Goal: Task Accomplishment & Management: Complete application form

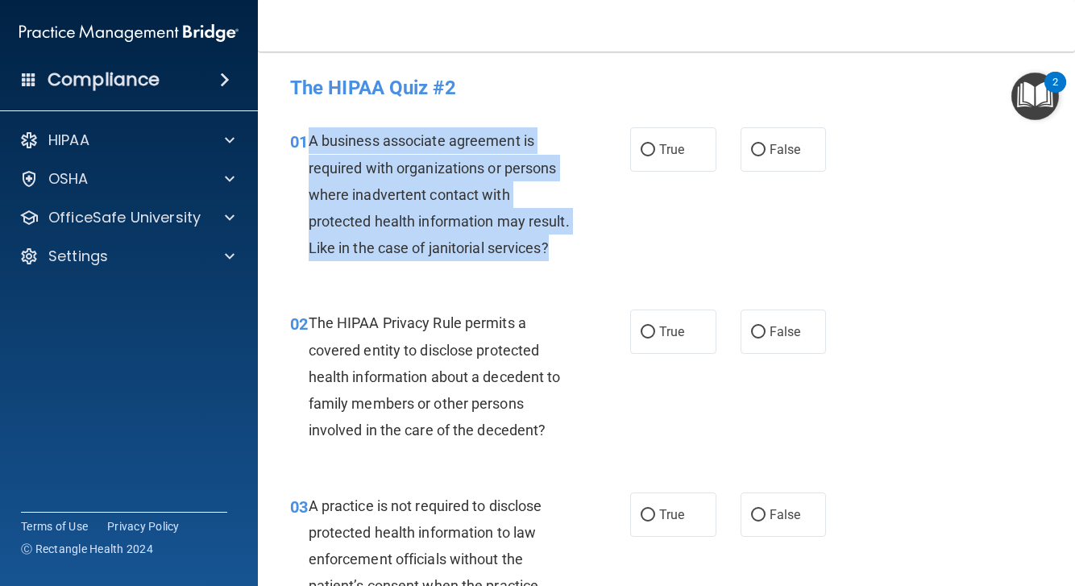
drag, startPoint x: 311, startPoint y: 141, endPoint x: 388, endPoint y: 262, distance: 143.1
click at [388, 261] on div "A business associate agreement is required with organizations or persons where …" at bounding box center [445, 194] width 273 height 134
copy span "A business associate agreement is required with organizations or persons where …"
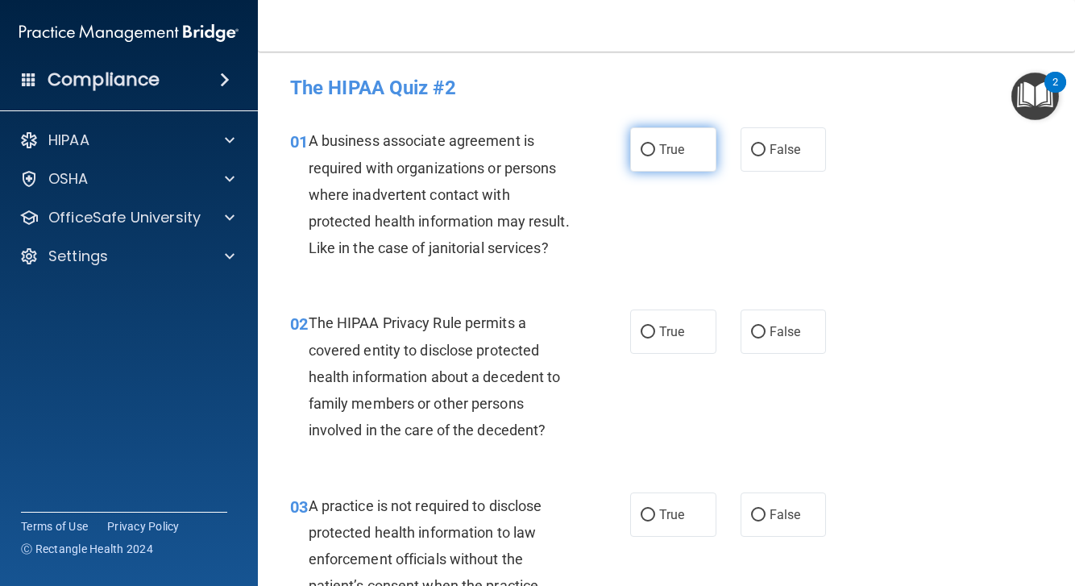
click at [655, 152] on label "True" at bounding box center [673, 149] width 86 height 44
click at [655, 152] on input "True" at bounding box center [648, 150] width 15 height 12
radio input "true"
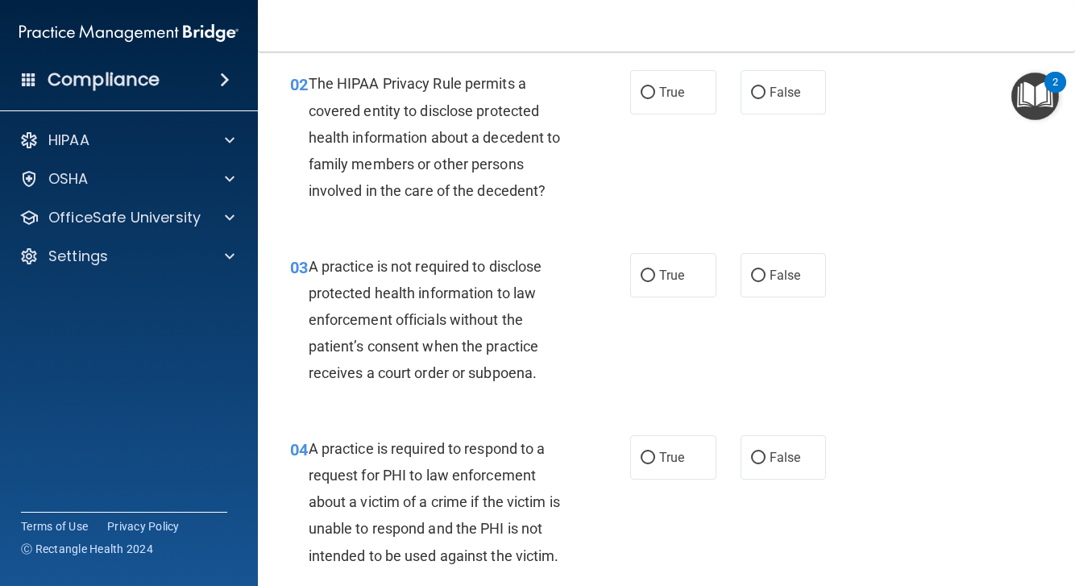
scroll to position [243, 0]
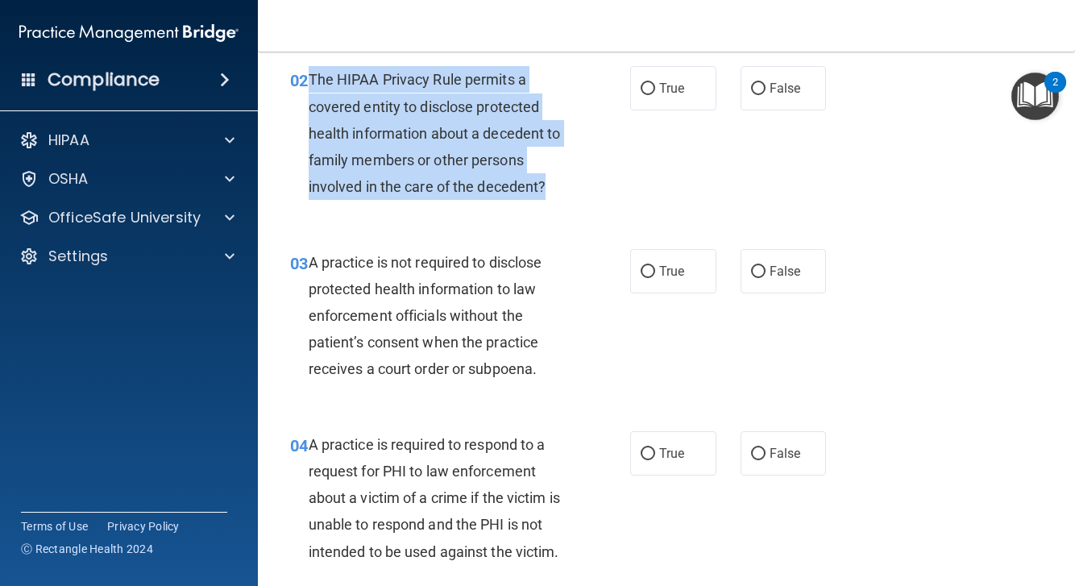
drag, startPoint x: 309, startPoint y: 107, endPoint x: 547, endPoint y: 202, distance: 256.6
click at [547, 200] on div "The HIPAA Privacy Rule permits a covered entity to disclose protected health in…" at bounding box center [445, 133] width 273 height 134
copy span "The HIPAA Privacy Rule permits a covered entity to disclose protected health in…"
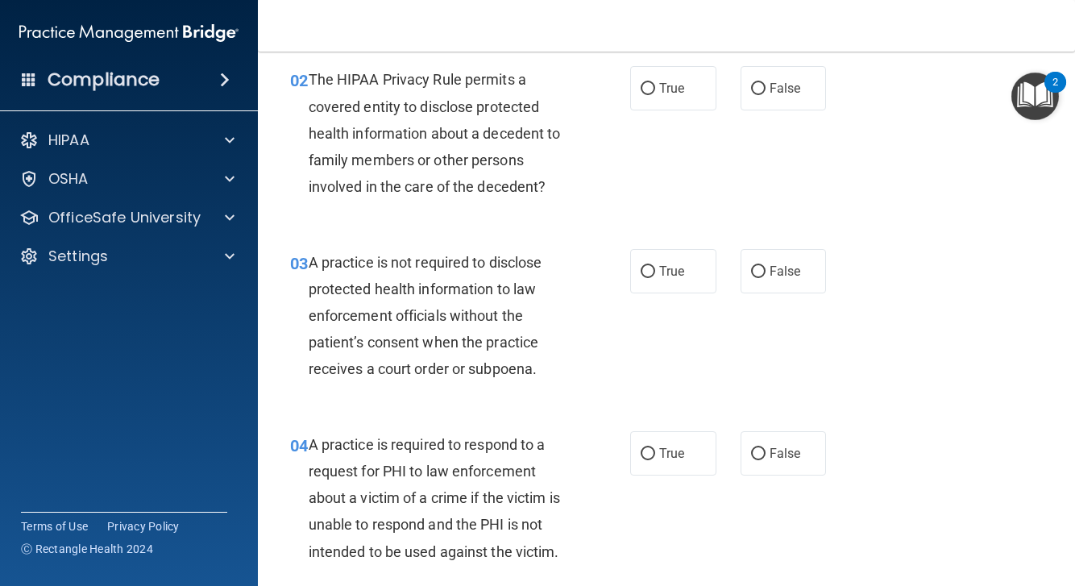
click at [622, 193] on div "02 The HIPAA Privacy Rule permits a covered entity to disclose protected health…" at bounding box center [460, 137] width 389 height 142
click at [663, 96] on span "True" at bounding box center [671, 88] width 25 height 15
click at [655, 95] on input "True" at bounding box center [648, 89] width 15 height 12
radio input "true"
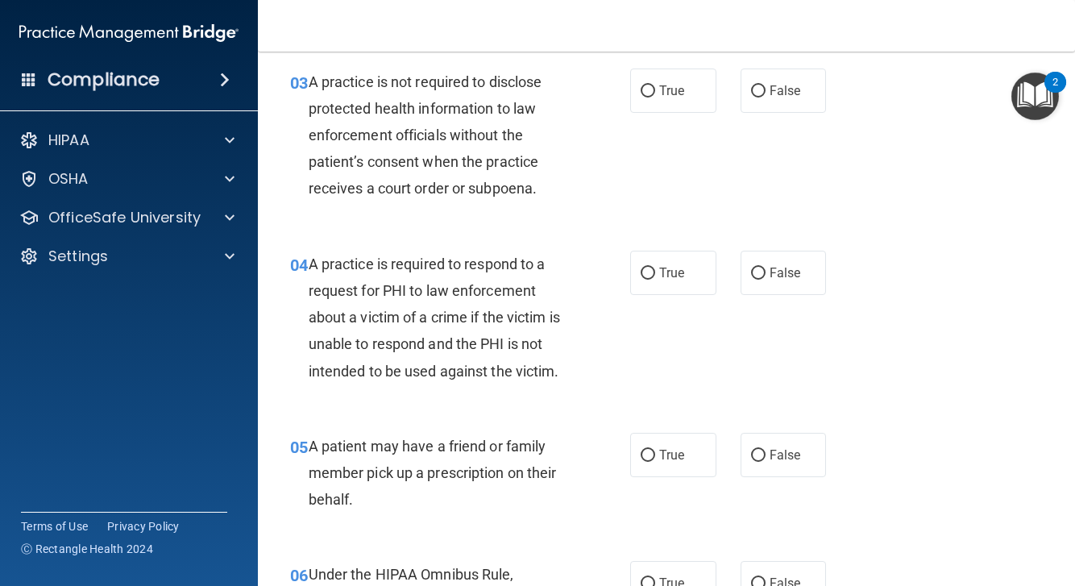
scroll to position [439, 0]
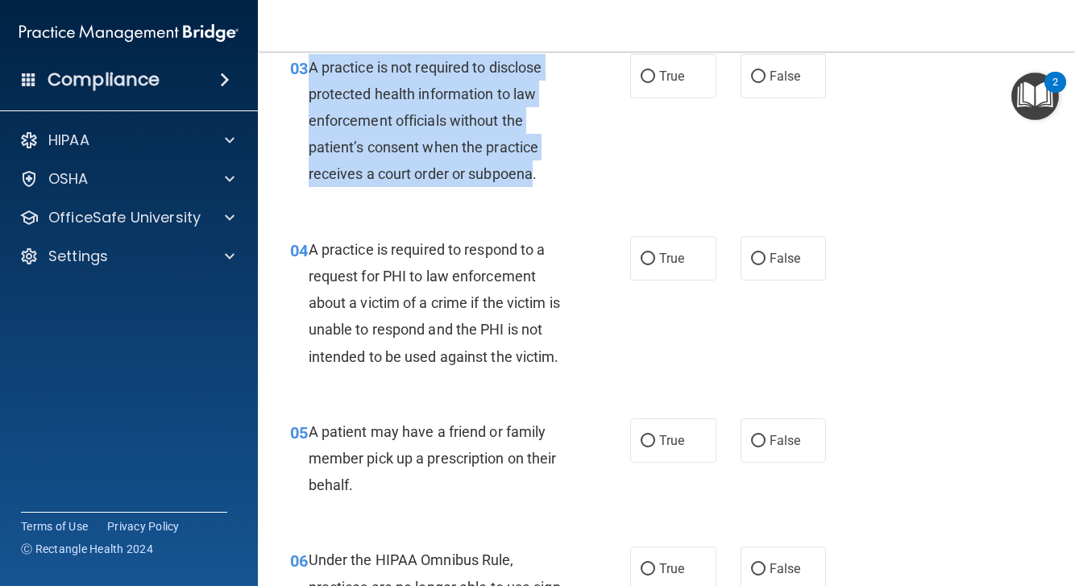
drag, startPoint x: 309, startPoint y: 92, endPoint x: 535, endPoint y: 190, distance: 246.9
click at [535, 183] on span "A practice is not required to disclose protected health information to law enfo…" at bounding box center [426, 121] width 234 height 124
copy span "A practice is not required to disclose protected health information to law enfo…"
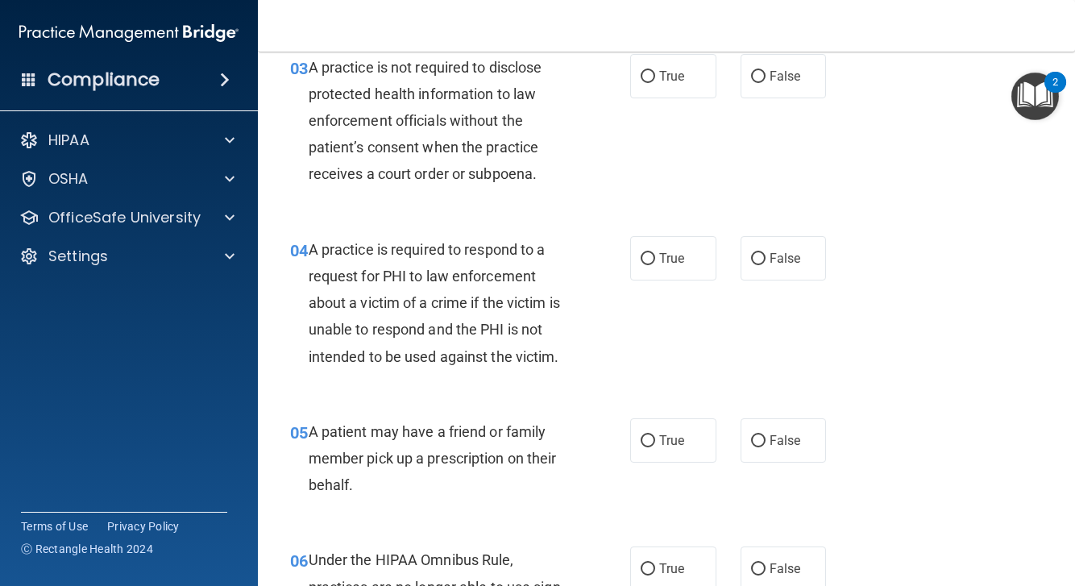
click at [630, 142] on div "03 A practice is not required to disclose protected health information to law e…" at bounding box center [460, 125] width 389 height 142
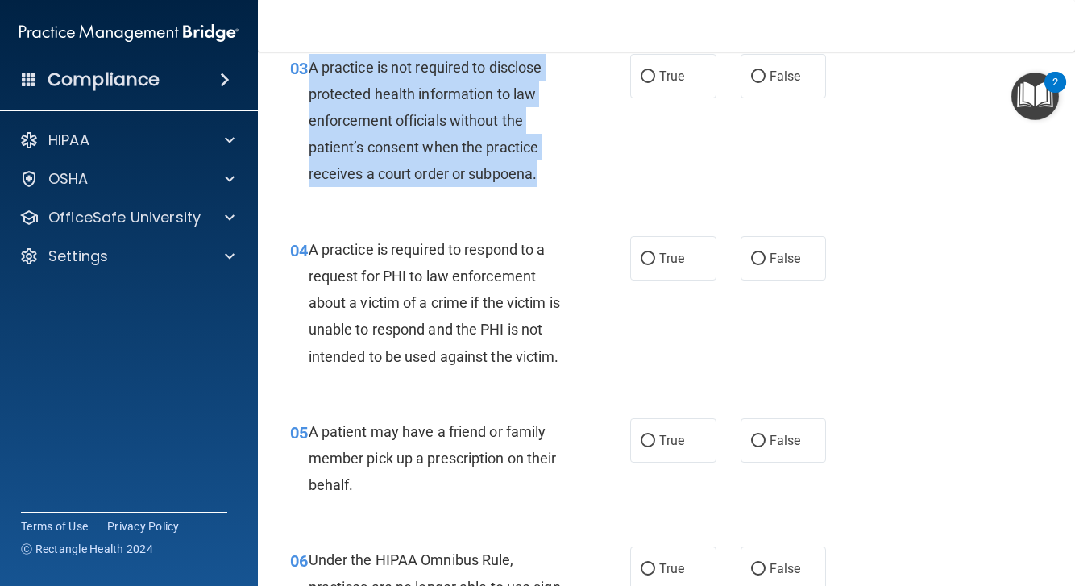
drag, startPoint x: 313, startPoint y: 93, endPoint x: 544, endPoint y: 198, distance: 254.3
click at [544, 188] on div "A practice is not required to disclose protected health information to law enfo…" at bounding box center [445, 121] width 273 height 134
copy span "A practice is not required to disclose protected health information to law enfo…"
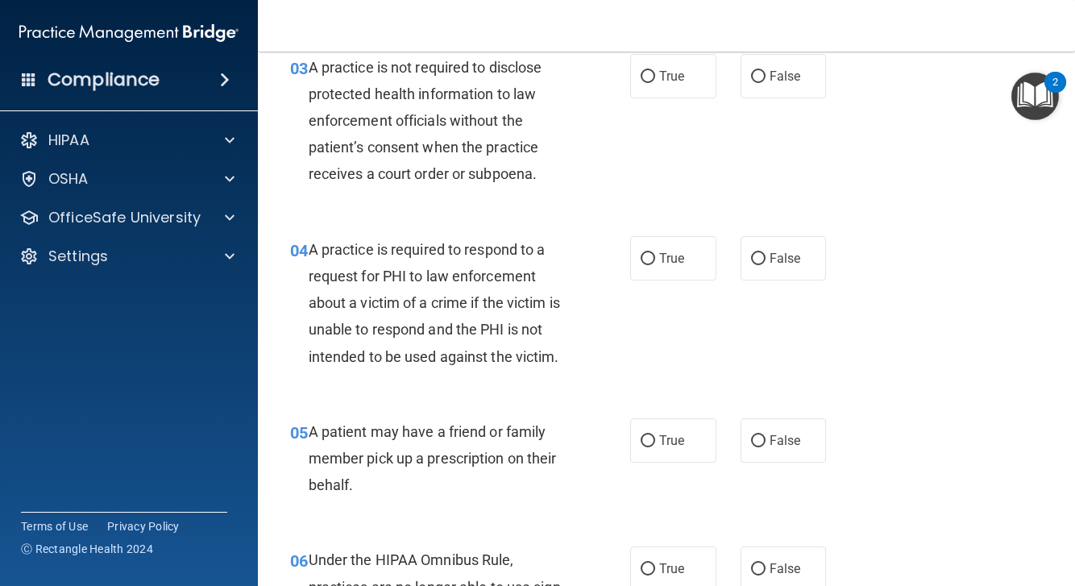
click at [670, 168] on div "03 A practice is not required to disclose protected health information to law e…" at bounding box center [666, 125] width 777 height 182
click at [791, 84] on span "False" at bounding box center [785, 76] width 31 height 15
click at [766, 83] on input "False" at bounding box center [758, 77] width 15 height 12
radio input "true"
click at [582, 182] on div "03 A practice is not required to disclose protected health information to law e…" at bounding box center [460, 125] width 389 height 142
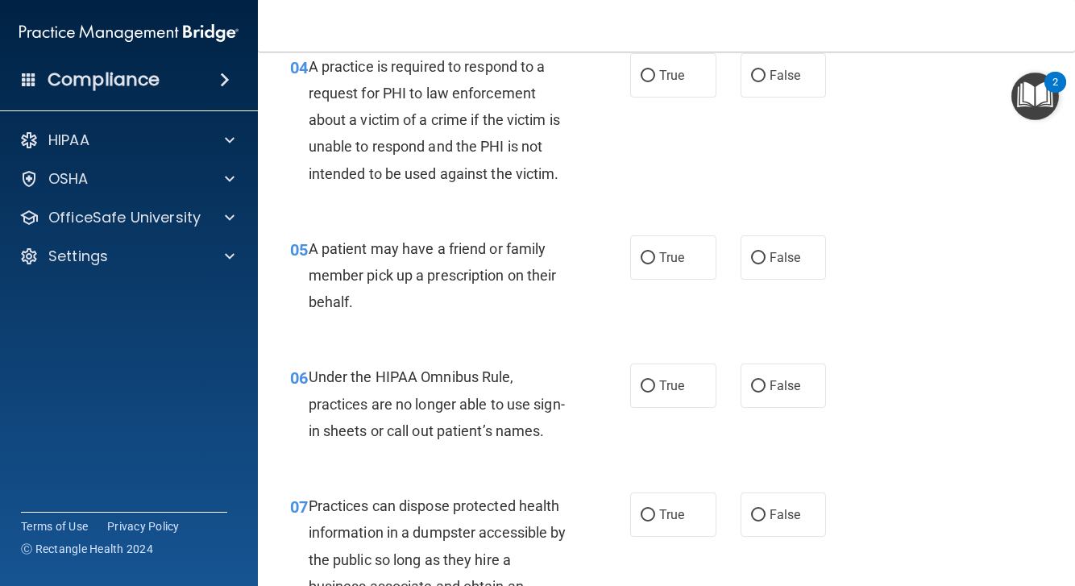
scroll to position [622, 0]
click at [558, 143] on span "A practice is required to respond to a request for PHI to law enforcement about…" at bounding box center [435, 120] width 252 height 124
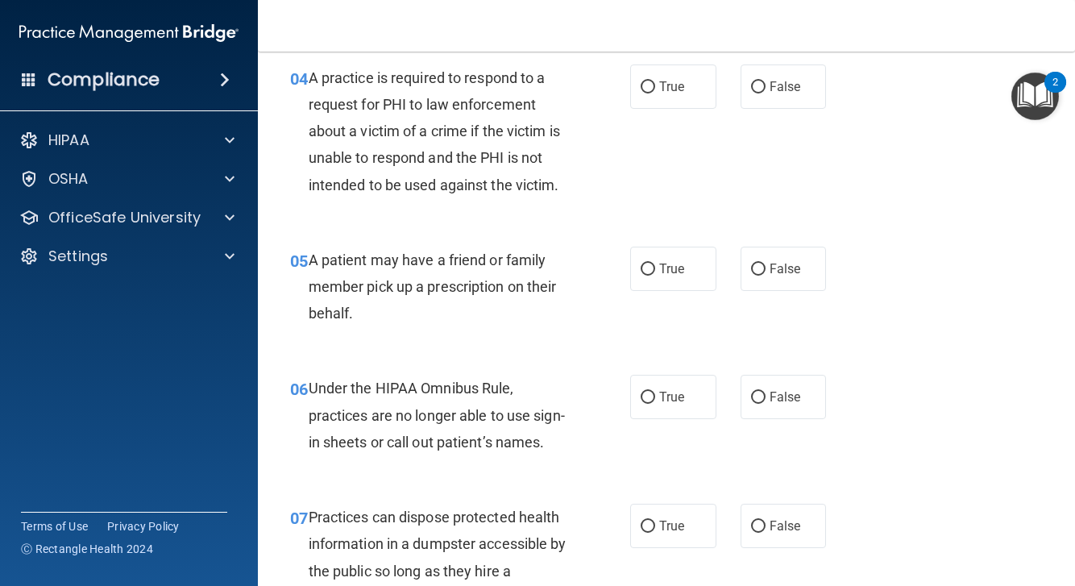
scroll to position [616, 0]
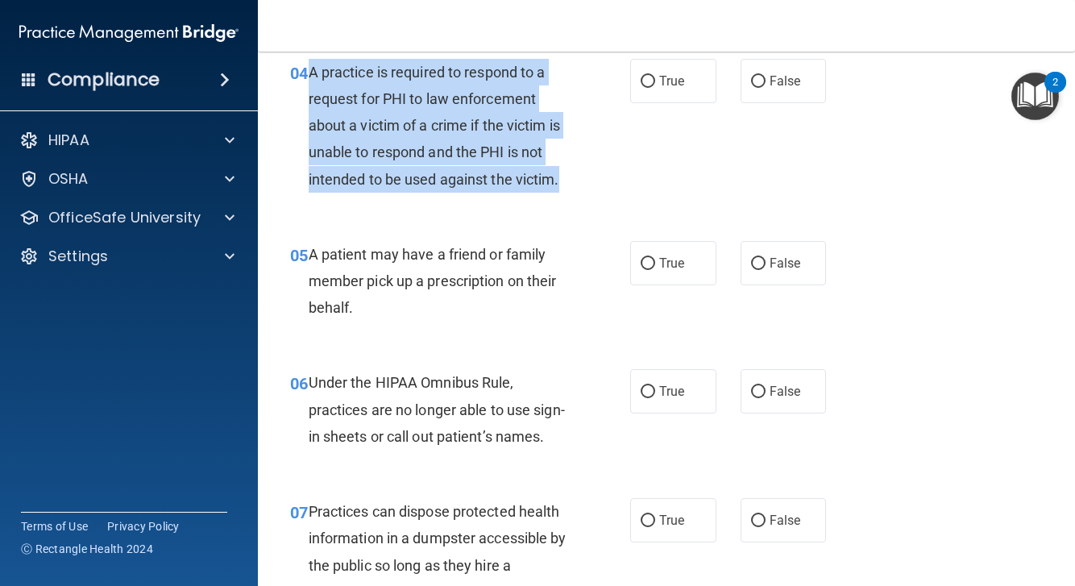
drag, startPoint x: 311, startPoint y: 94, endPoint x: 562, endPoint y: 205, distance: 274.0
click at [562, 193] on div "A practice is required to respond to a request for PHI to law enforcement about…" at bounding box center [445, 126] width 273 height 134
copy span "A practice is required to respond to a request for PHI to law enforcement about…"
click at [478, 193] on div "A practice is required to respond to a request for PHI to law enforcement about…" at bounding box center [445, 126] width 273 height 134
drag, startPoint x: 311, startPoint y: 94, endPoint x: 565, endPoint y: 207, distance: 278.2
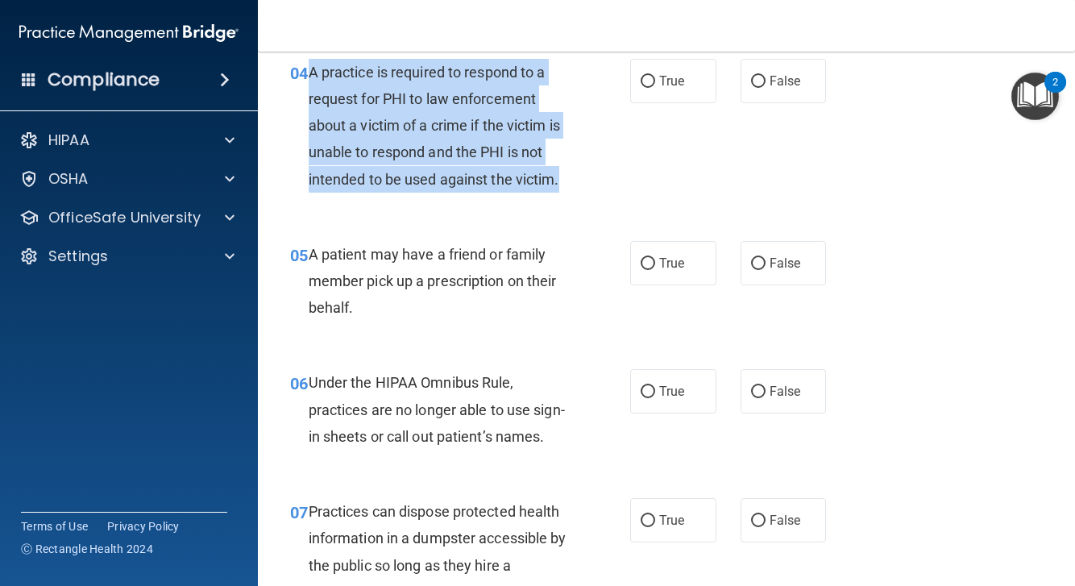
click at [565, 193] on div "A practice is required to respond to a request for PHI to law enforcement about…" at bounding box center [445, 126] width 273 height 134
copy span "A practice is required to respond to a request for PHI to law enforcement about…"
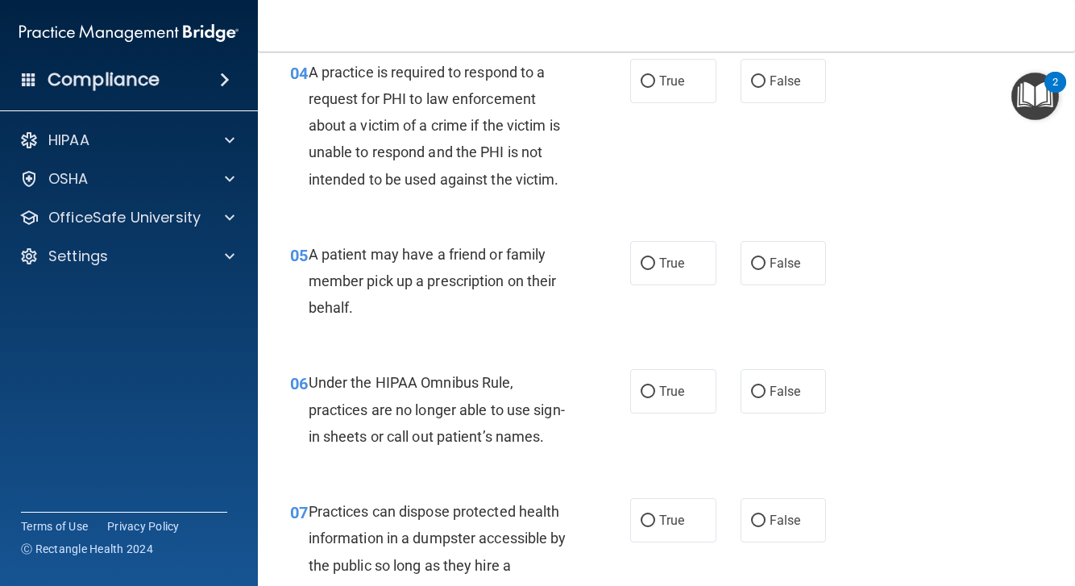
click at [460, 201] on div "04 A practice is required to respond to a request for PHI to law enforcement ab…" at bounding box center [460, 130] width 389 height 142
click at [186, 144] on div "HIPAA" at bounding box center [107, 140] width 200 height 19
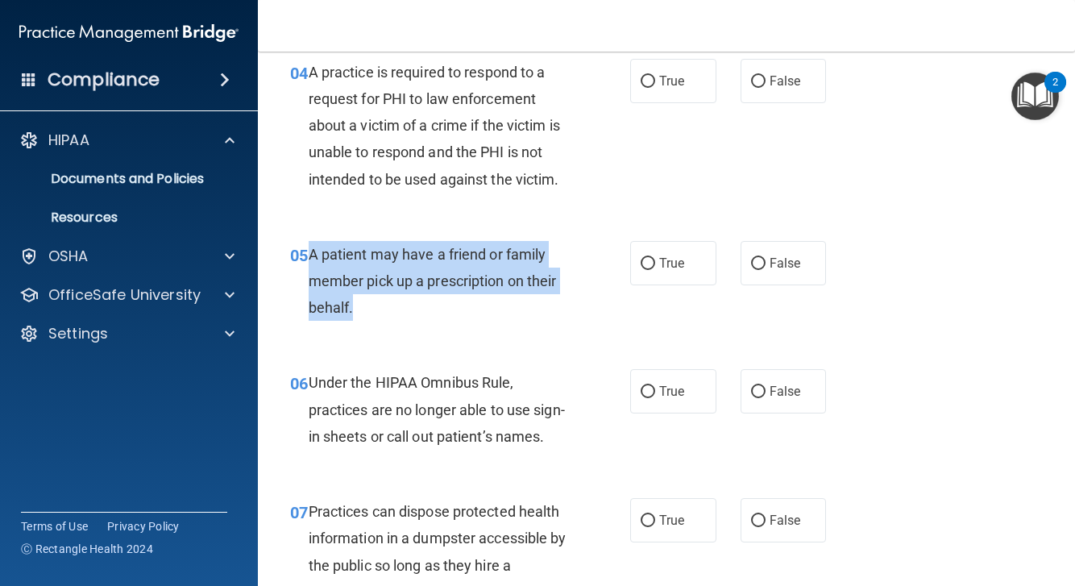
drag, startPoint x: 310, startPoint y: 277, endPoint x: 369, endPoint y: 325, distance: 76.8
click at [369, 322] on div "A patient may have a friend or family member pick up a prescription on their be…" at bounding box center [445, 281] width 273 height 81
copy span "A patient may have a friend or family member pick up a prescription on their be…"
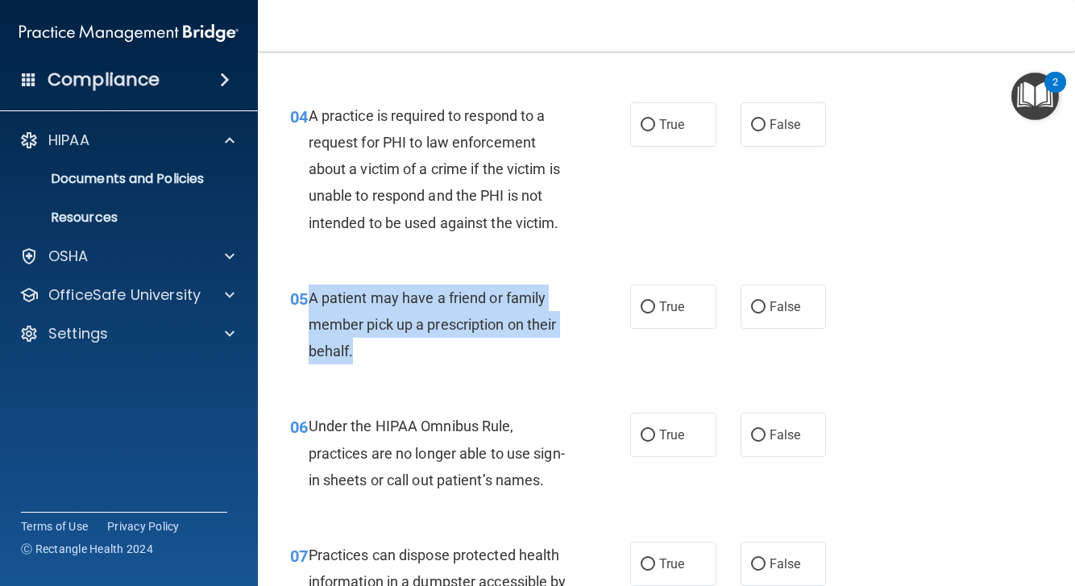
scroll to position [571, 0]
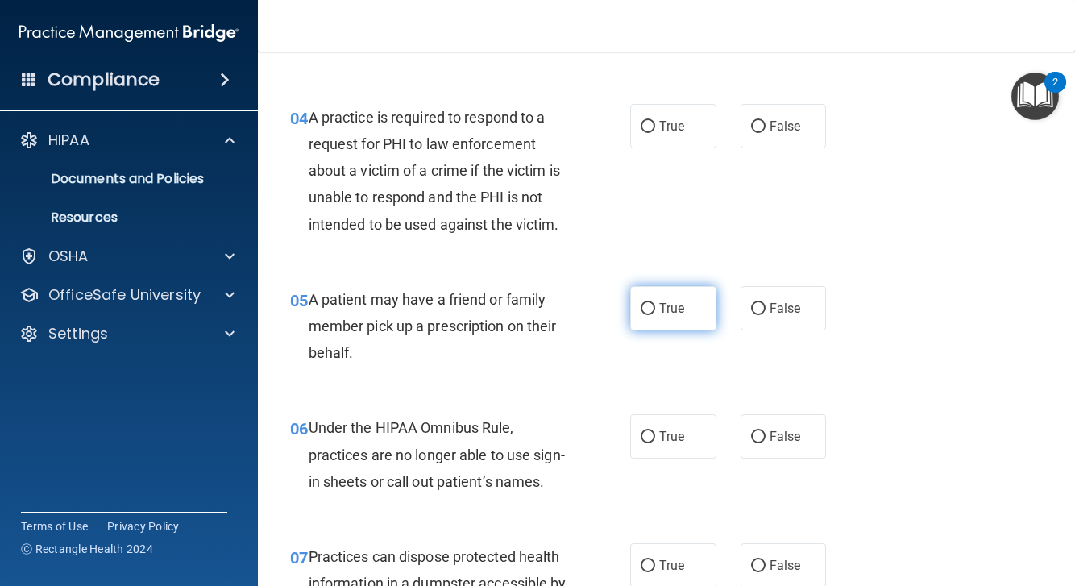
click at [674, 316] on span "True" at bounding box center [671, 308] width 25 height 15
click at [655, 315] on input "True" at bounding box center [648, 309] width 15 height 12
radio input "true"
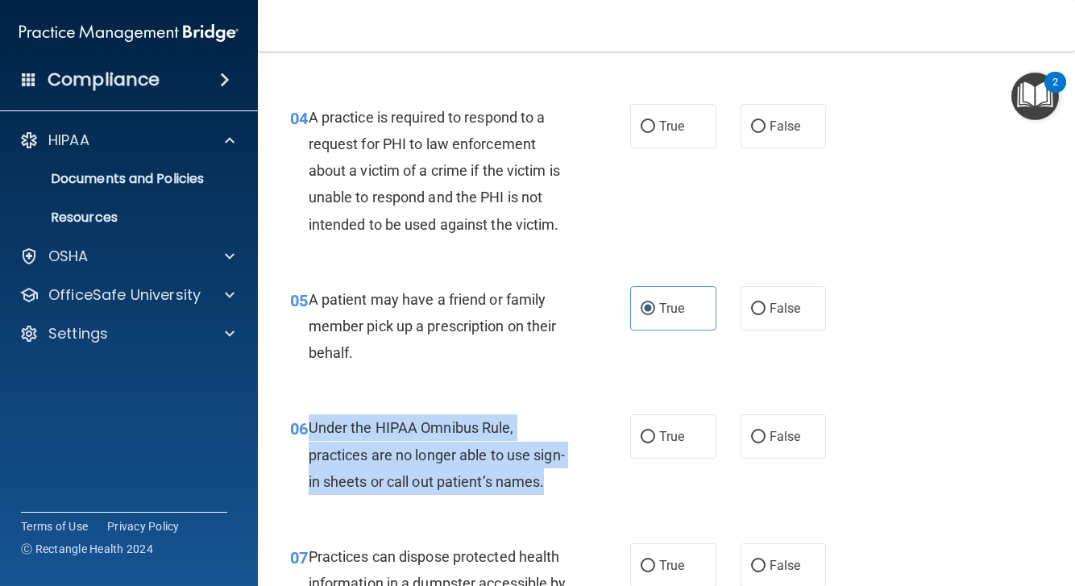
drag, startPoint x: 311, startPoint y: 449, endPoint x: 545, endPoint y: 507, distance: 240.9
click at [545, 489] on span "Under the HIPAA Omnibus Rule, practices are no longer able to use sign-in sheet…" at bounding box center [437, 454] width 256 height 70
copy span "Under the HIPAA Omnibus Rule, practices are no longer able to use sign-in sheet…"
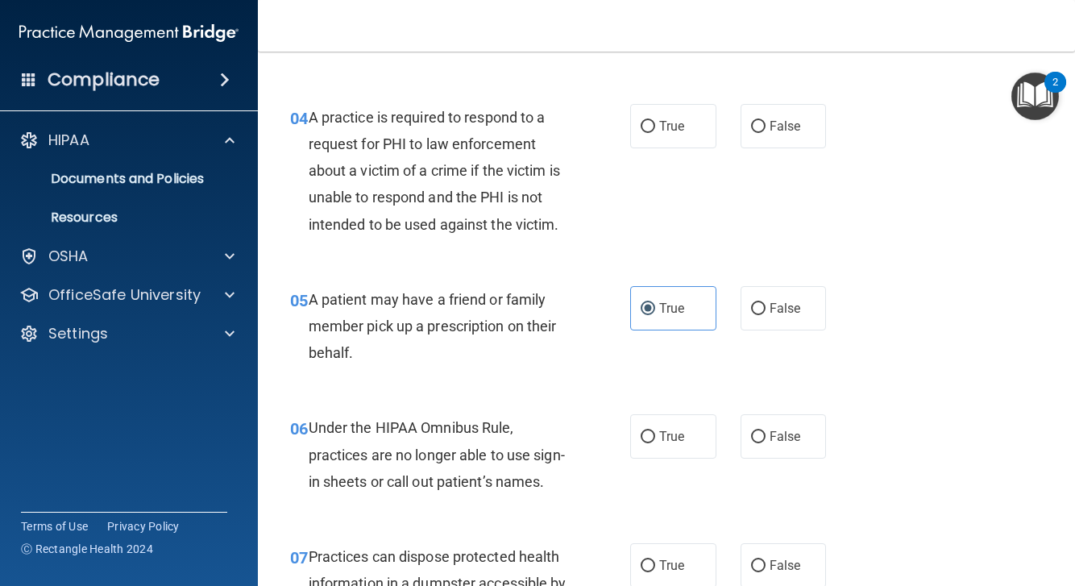
click at [462, 395] on div "05 A patient may have a friend or family member pick up a prescription on their…" at bounding box center [666, 330] width 777 height 129
click at [754, 443] on input "False" at bounding box center [758, 437] width 15 height 12
radio input "true"
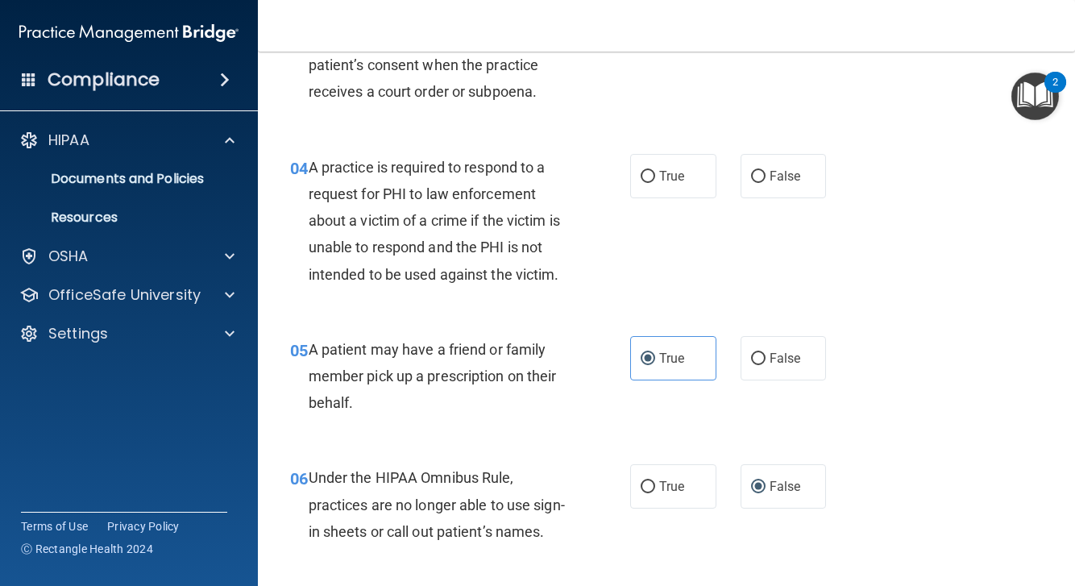
scroll to position [515, 0]
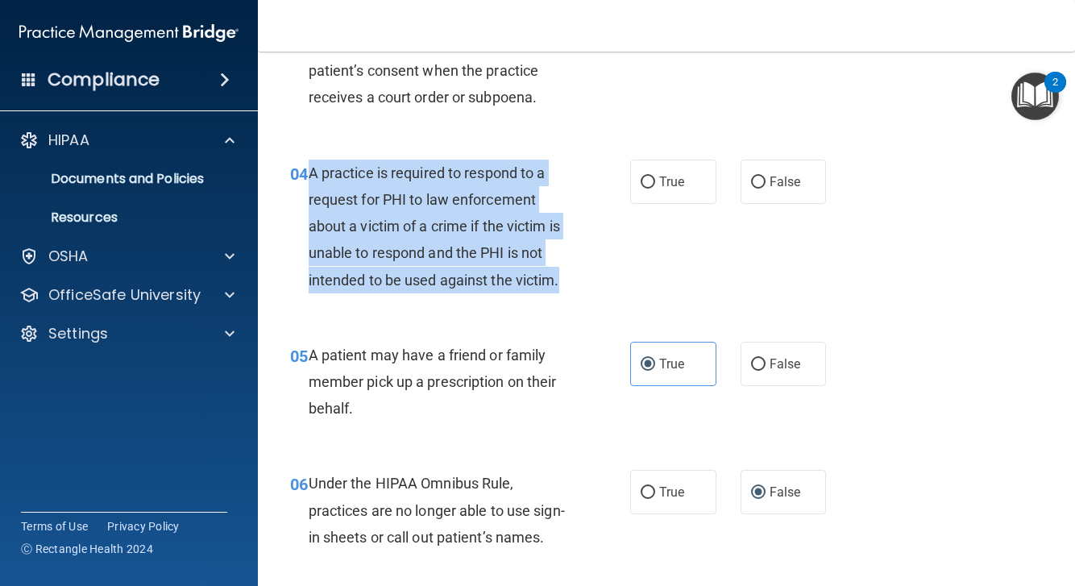
drag, startPoint x: 312, startPoint y: 196, endPoint x: 563, endPoint y: 307, distance: 275.0
click at [563, 293] on div "A practice is required to respond to a request for PHI to law enforcement about…" at bounding box center [445, 227] width 273 height 134
copy span "A practice is required to respond to a request for PHI to law enforcement about…"
click at [433, 289] on span "A practice is required to respond to a request for PHI to law enforcement about…" at bounding box center [435, 226] width 252 height 124
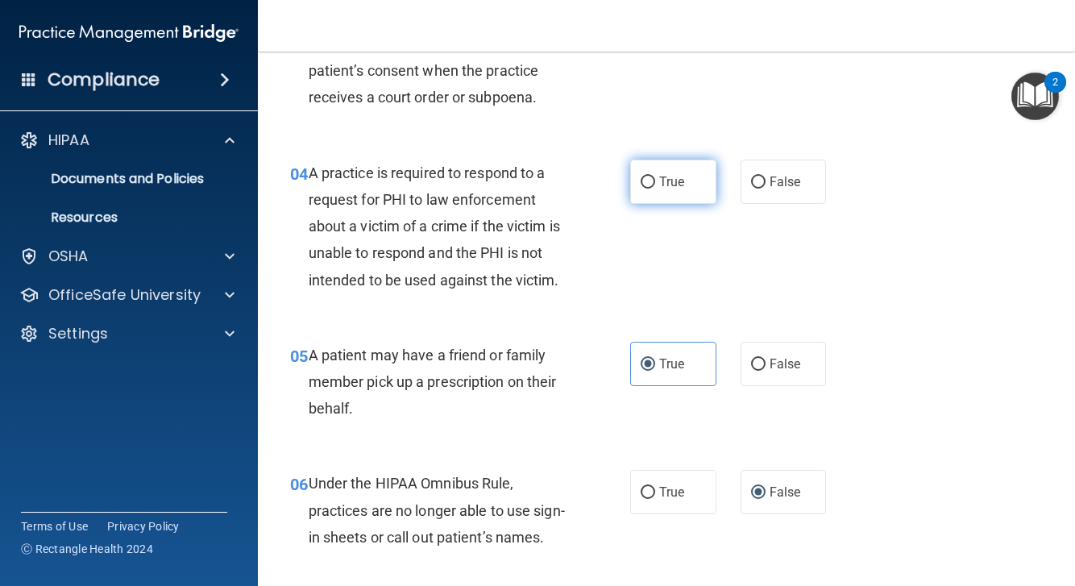
click at [677, 204] on label "True" at bounding box center [673, 182] width 86 height 44
click at [655, 189] on input "True" at bounding box center [648, 183] width 15 height 12
radio input "true"
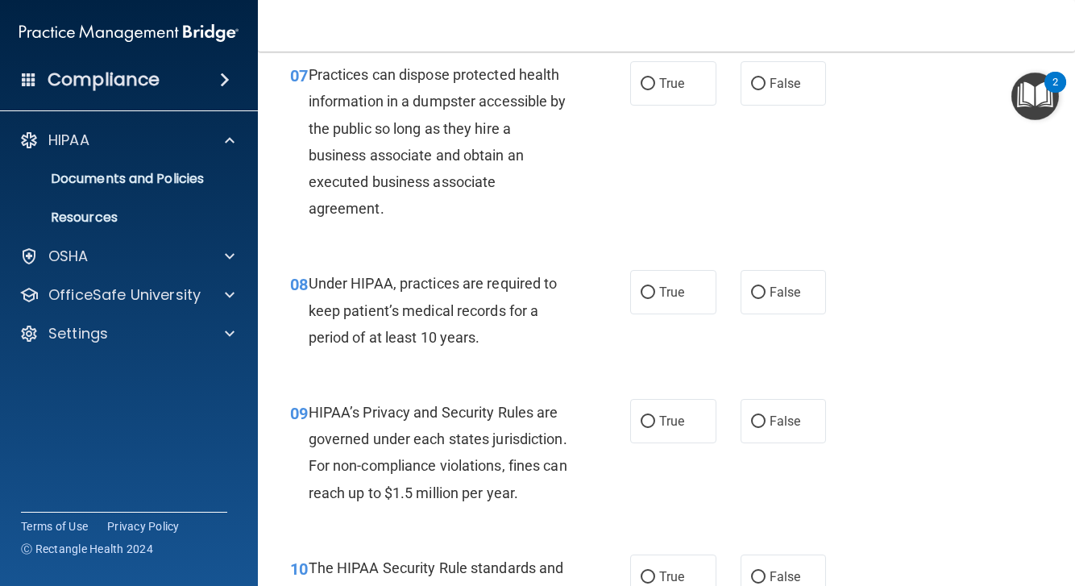
scroll to position [1054, 0]
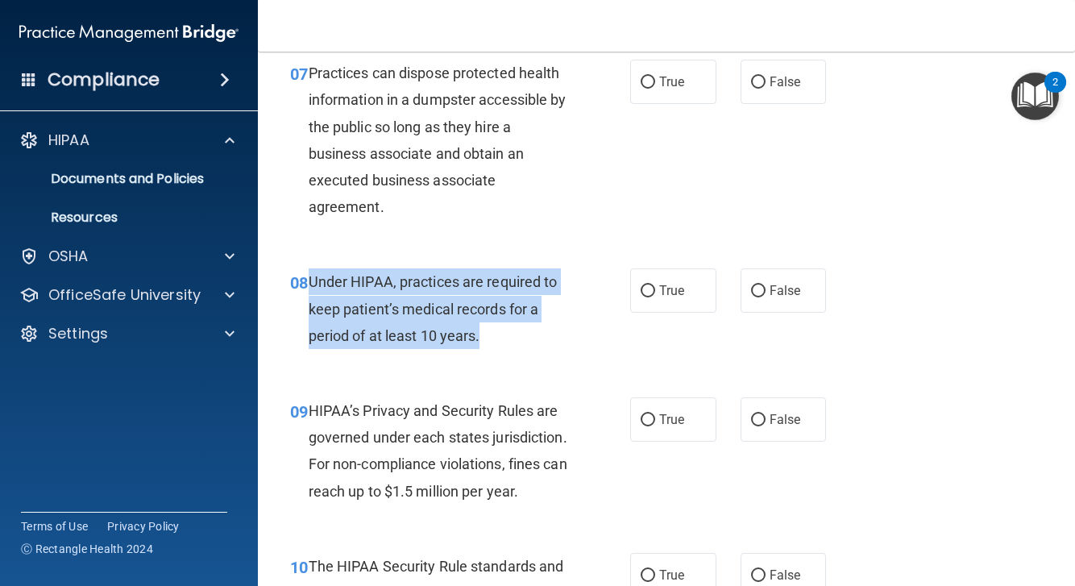
drag, startPoint x: 308, startPoint y: 302, endPoint x: 531, endPoint y: 344, distance: 227.2
click at [531, 344] on div "Under HIPAA, practices are required to keep patient’s medical records for a per…" at bounding box center [445, 308] width 273 height 81
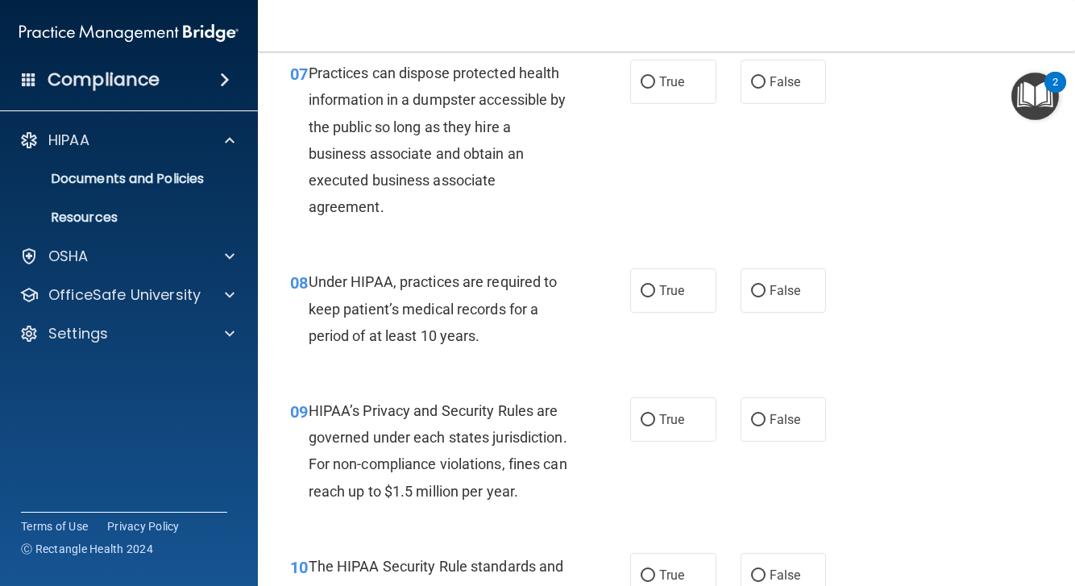
click at [484, 228] on div "07 Practices can dispose protected health information in a dumpster accessible …" at bounding box center [460, 144] width 389 height 168
click at [682, 298] on span "True" at bounding box center [671, 290] width 25 height 15
click at [655, 297] on input "True" at bounding box center [648, 291] width 15 height 12
radio input "true"
click at [740, 104] on div "True False" at bounding box center [733, 82] width 206 height 44
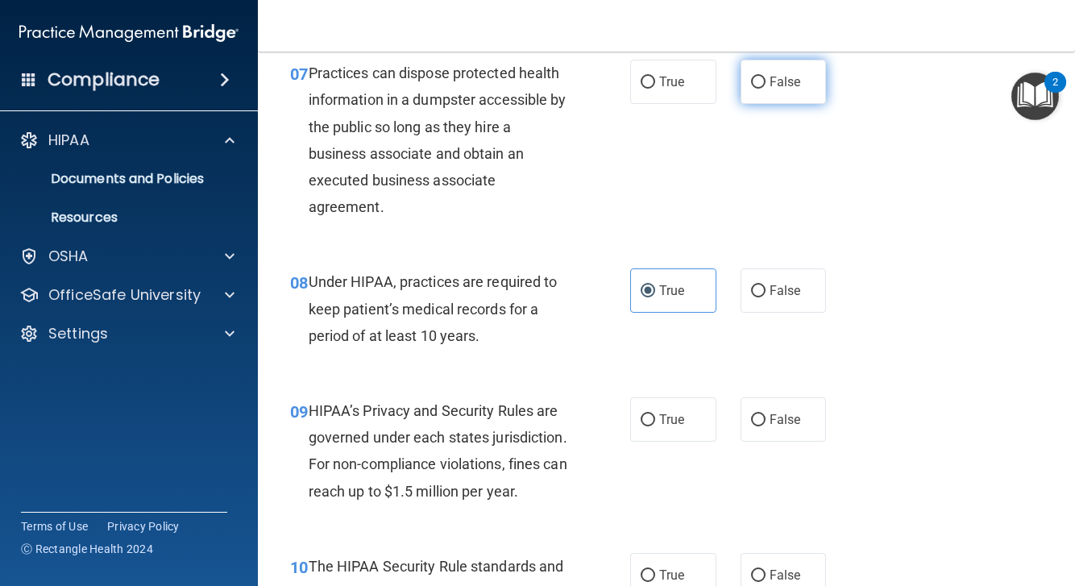
click at [745, 104] on label "False" at bounding box center [784, 82] width 86 height 44
click at [751, 89] on input "False" at bounding box center [758, 83] width 15 height 12
radio input "true"
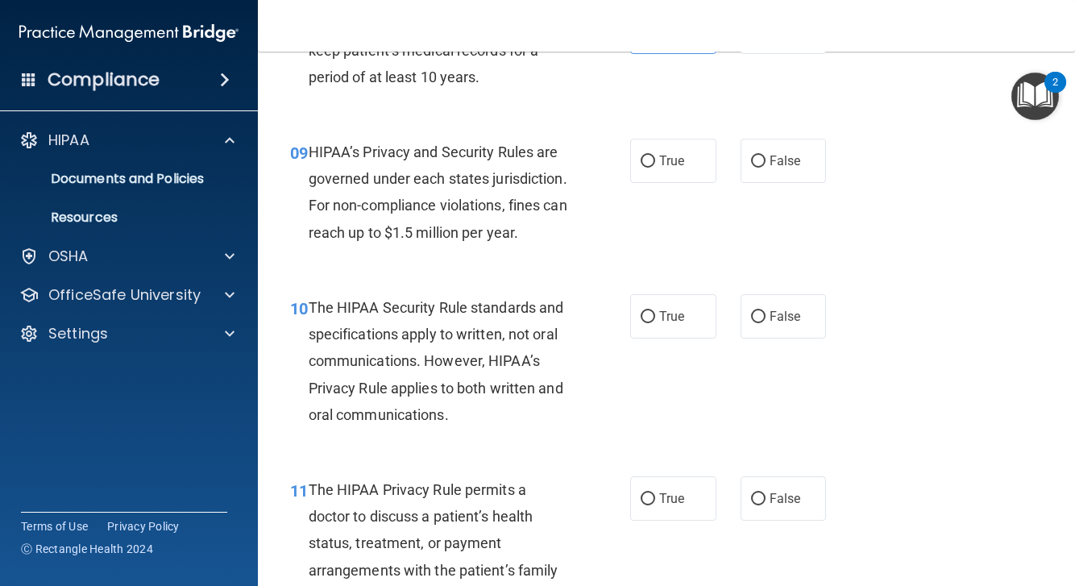
scroll to position [1316, 0]
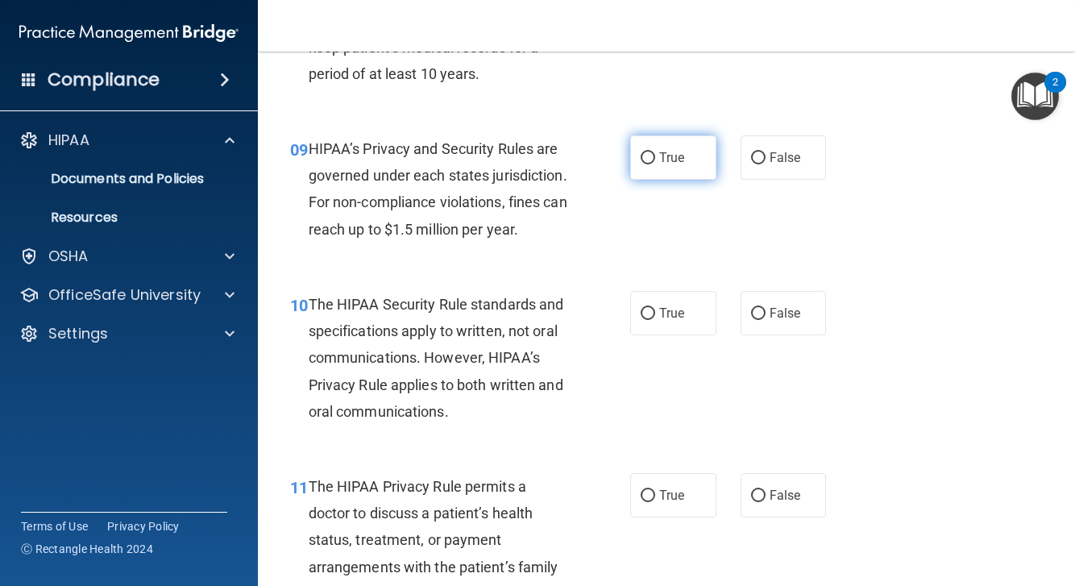
click at [671, 165] on span "True" at bounding box center [671, 157] width 25 height 15
click at [655, 164] on input "True" at bounding box center [648, 158] width 15 height 12
radio input "true"
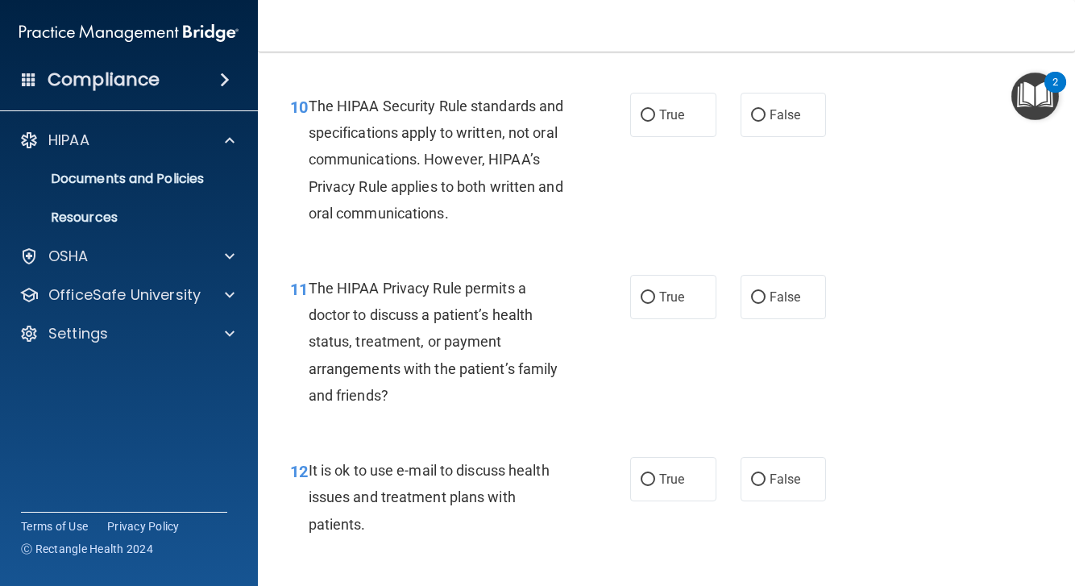
scroll to position [1514, 0]
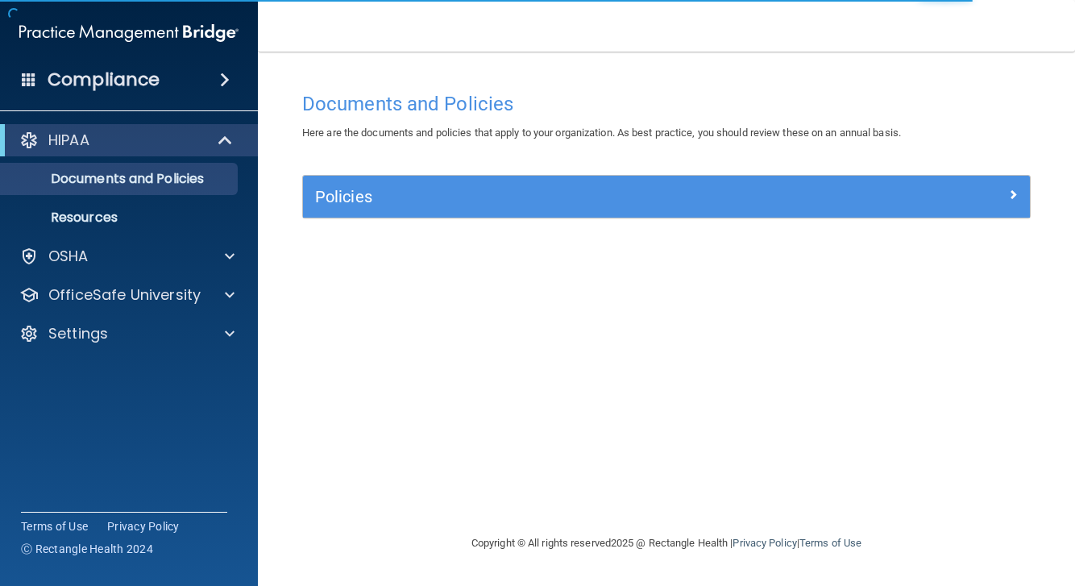
click at [393, 199] on h5 "Policies" at bounding box center [576, 197] width 522 height 18
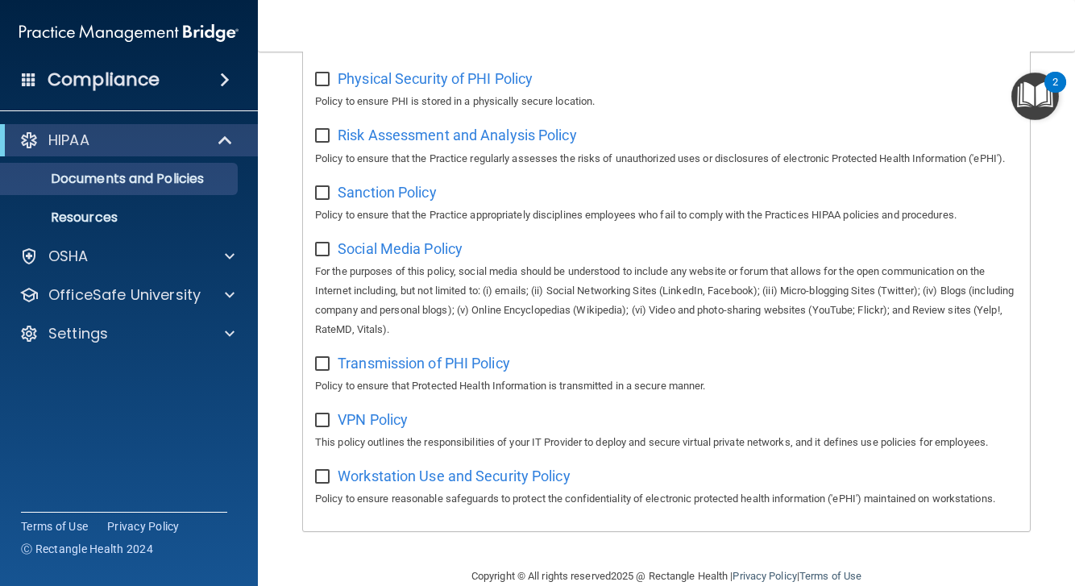
scroll to position [1138, 0]
click at [103, 221] on p "Resources" at bounding box center [120, 218] width 220 height 16
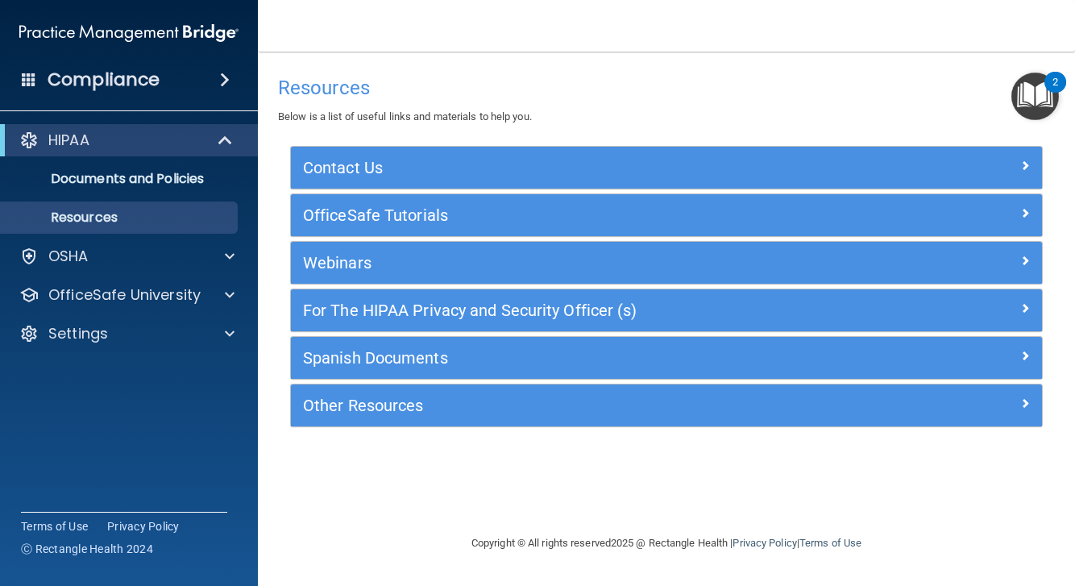
click at [107, 201] on ul "Documents and Policies Report an Incident Business Associates Emergency Plannin…" at bounding box center [130, 194] width 292 height 77
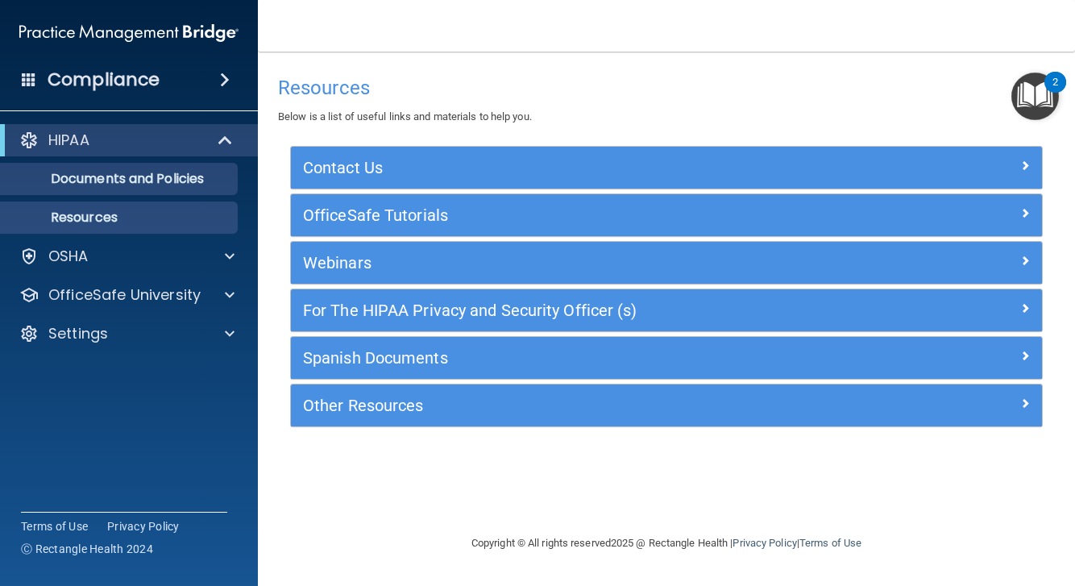
click at [110, 191] on link "Documents and Policies" at bounding box center [111, 179] width 254 height 32
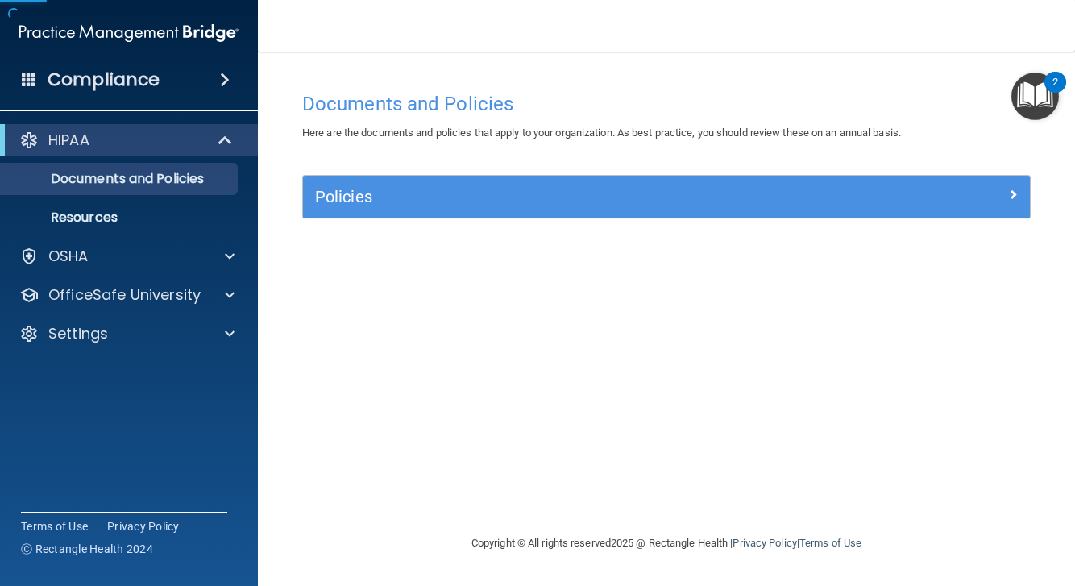
click at [474, 206] on div "Policies" at bounding box center [576, 197] width 546 height 26
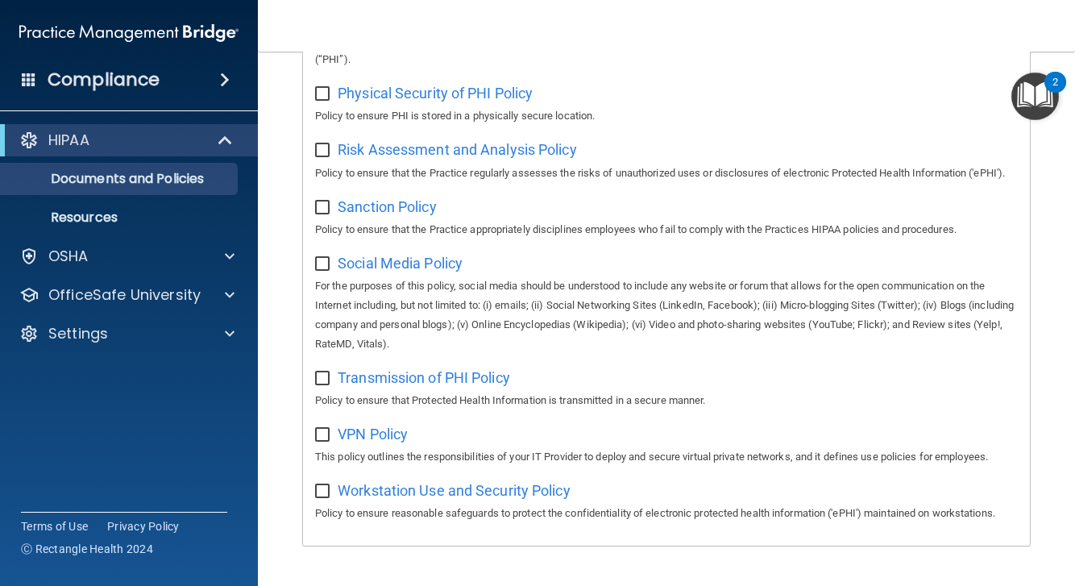
scroll to position [1126, 0]
